Goal: Transaction & Acquisition: Purchase product/service

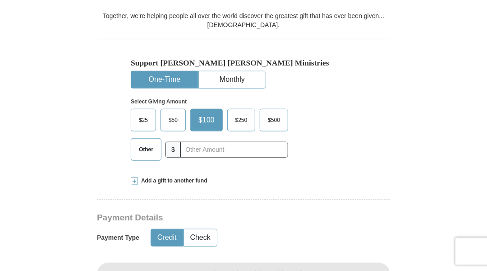
scroll to position [300, 0]
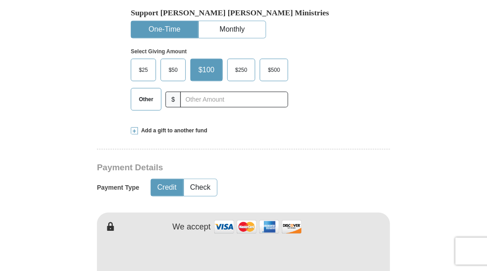
click at [149, 92] on span "Other" at bounding box center [145, 99] width 23 height 14
click at [0, 0] on input "Other" at bounding box center [0, 0] width 0 height 0
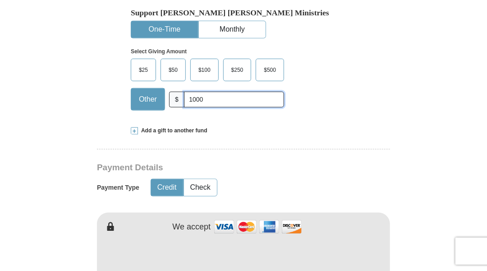
type input "1000"
click at [210, 92] on input "1000" at bounding box center [234, 100] width 100 height 16
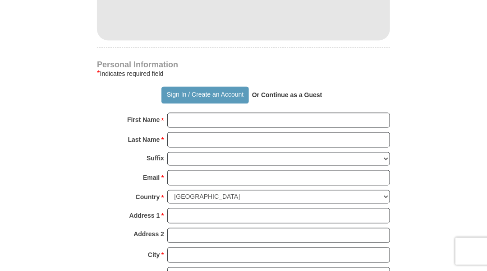
scroll to position [551, 0]
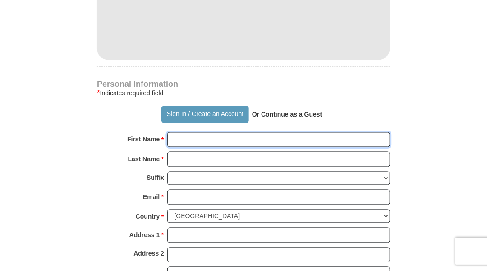
click at [182, 132] on input "First Name *" at bounding box center [278, 139] width 223 height 15
type input "[PERSON_NAME]"
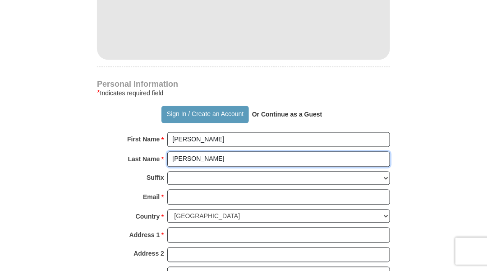
type input "[PERSON_NAME]"
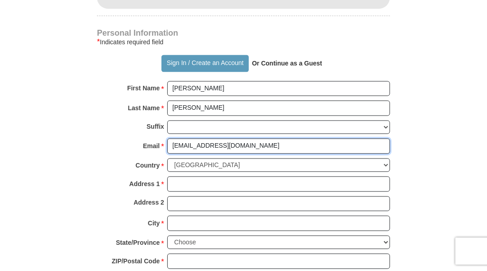
scroll to position [651, 0]
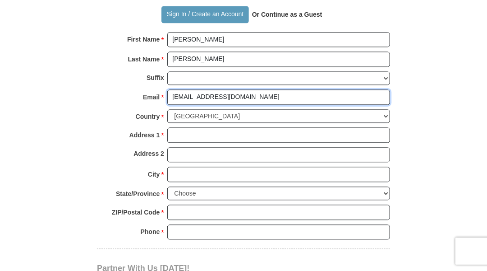
type input "[EMAIL_ADDRESS][DOMAIN_NAME]"
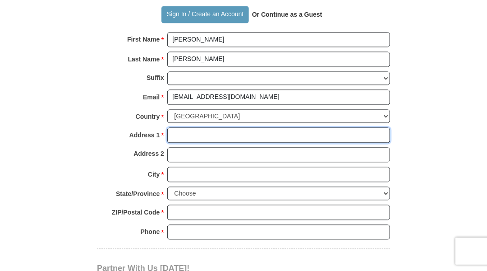
click at [183, 127] on input "Address 1 *" at bounding box center [278, 134] width 223 height 15
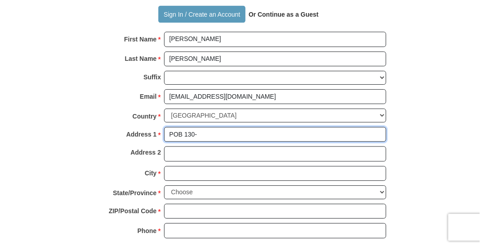
scroll to position [651, 0]
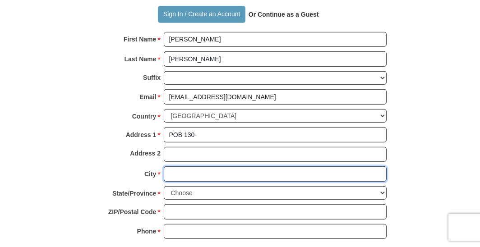
click at [230, 107] on div "Personal Information * Indicates required field Sign In / Create an Account Or …" at bounding box center [239, 114] width 293 height 267
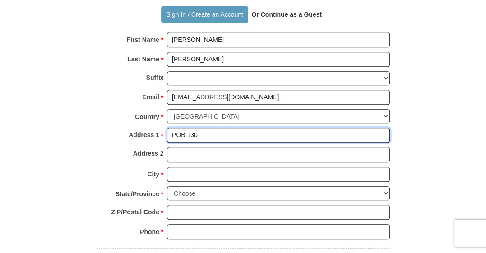
click at [204, 128] on input "POB 130-" at bounding box center [278, 135] width 223 height 15
type input "POB 130-172"
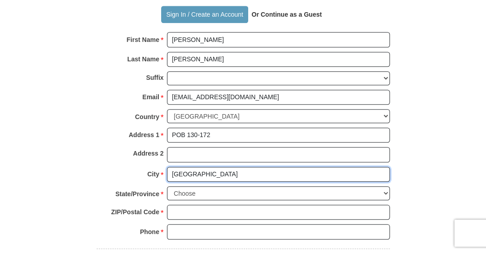
type input "[GEOGRAPHIC_DATA]"
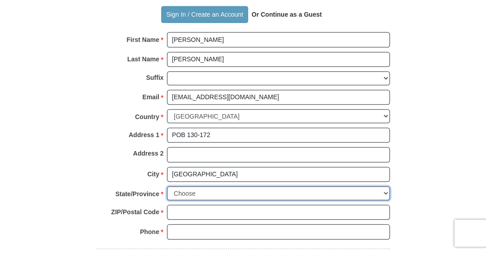
click at [385, 186] on select "Choose [US_STATE] [US_STATE] [US_STATE] [US_STATE] [US_STATE] Armed Forces Amer…" at bounding box center [278, 193] width 223 height 14
select select "NY"
click at [167, 186] on select "Choose [US_STATE] [US_STATE] [US_STATE] [US_STATE] [US_STATE] Armed Forces Amer…" at bounding box center [278, 193] width 223 height 14
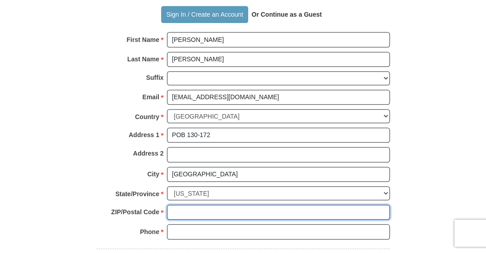
click at [198, 205] on input "ZIP/Postal Code *" at bounding box center [278, 212] width 223 height 15
type input "11213"
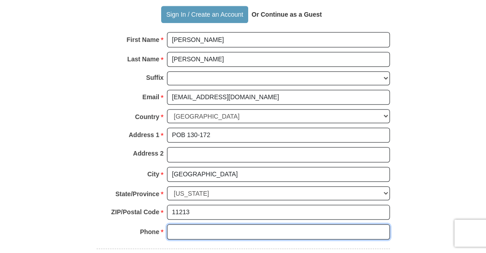
click at [194, 224] on input "Phone * *" at bounding box center [278, 231] width 223 height 15
click at [193, 224] on input "347-9410224" at bounding box center [278, 231] width 223 height 15
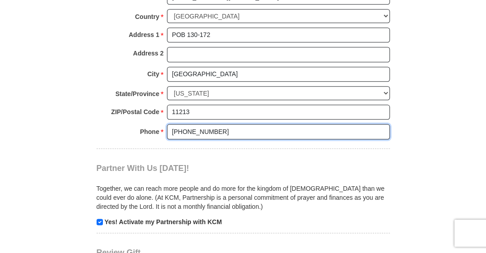
scroll to position [851, 0]
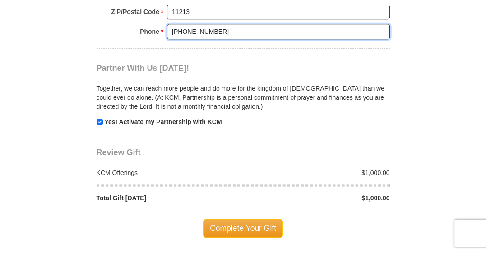
type input "[PHONE_NUMBER]"
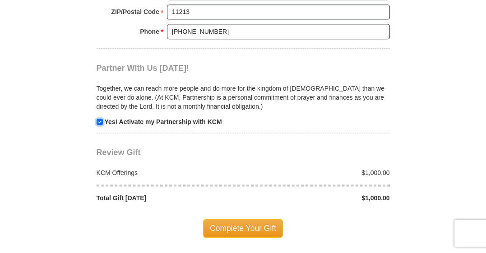
click at [99, 119] on input "checkbox" at bounding box center [100, 122] width 6 height 6
checkbox input "false"
click at [229, 219] on span "Complete Your Gift" at bounding box center [243, 228] width 80 height 19
